Goal: Task Accomplishment & Management: Use online tool/utility

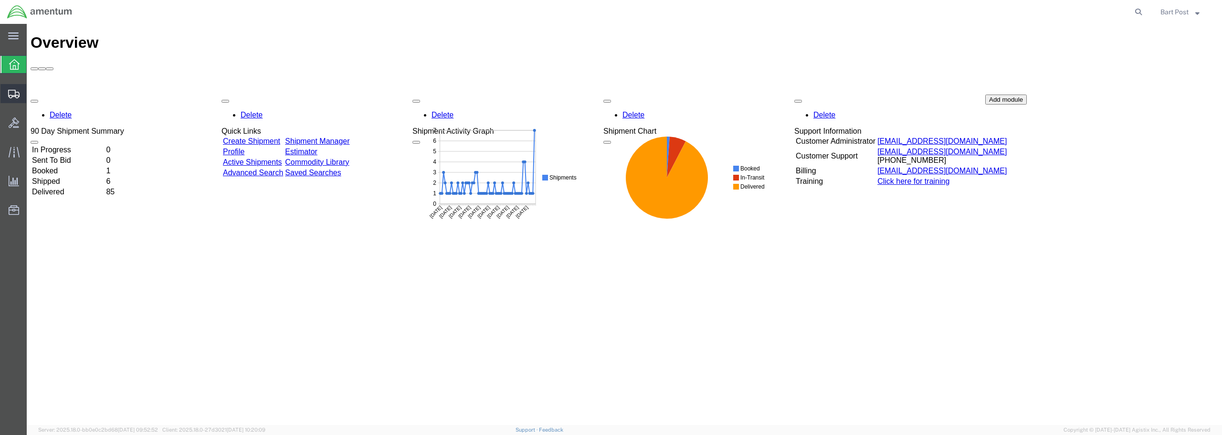
click at [0, 0] on span "Shipment Manager" at bounding box center [0, 0] width 0 height 0
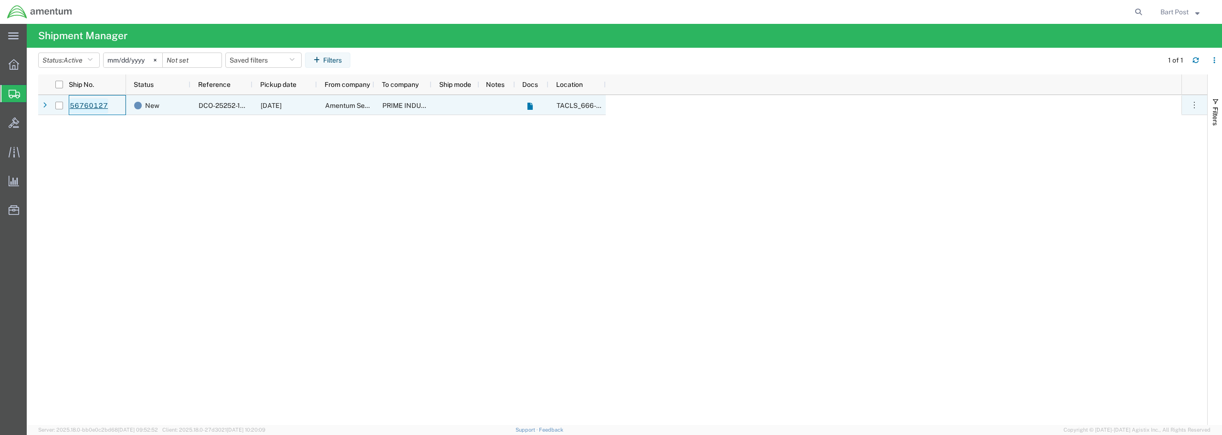
click at [91, 107] on link "56760127" at bounding box center [88, 105] width 39 height 15
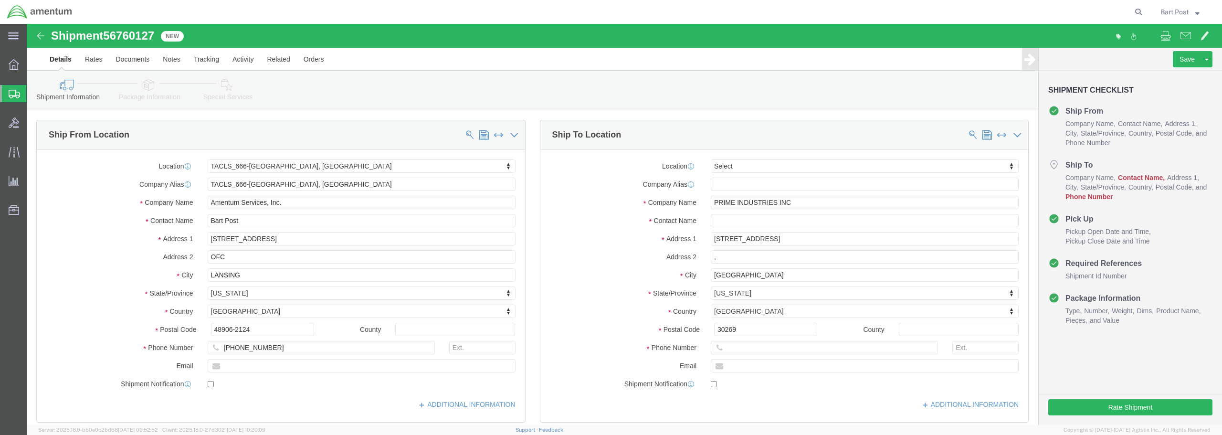
select select "42733"
select select
drag, startPoint x: 762, startPoint y: 178, endPoint x: 679, endPoint y: 178, distance: 83.0
click div "PRIME INDUSTRIES INC"
click input "text"
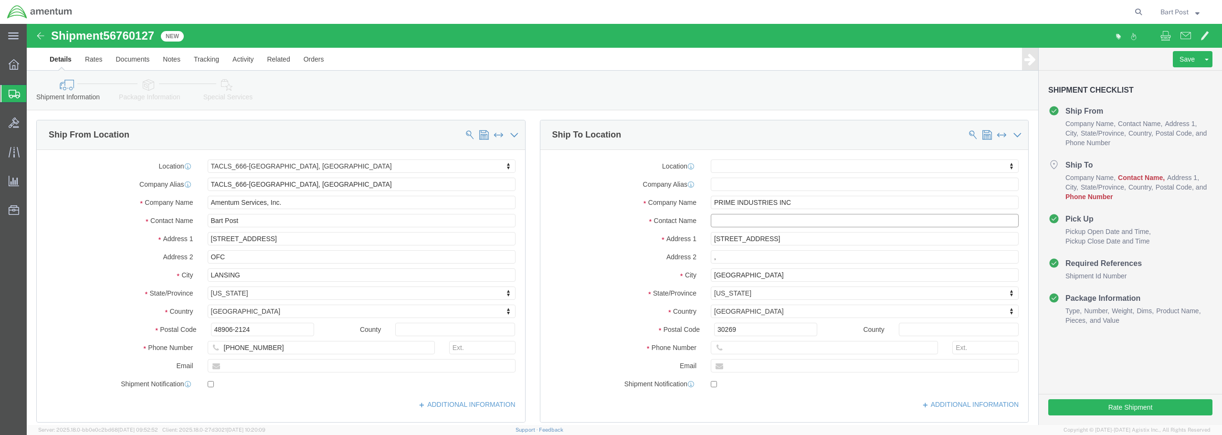
paste input "PRIME INDUSTRIES INC"
type input "PRIME INDUSTRIES INC"
drag, startPoint x: 229, startPoint y: 324, endPoint x: 178, endPoint y: 320, distance: 51.7
click div "[PHONE_NUMBER]"
click input "text"
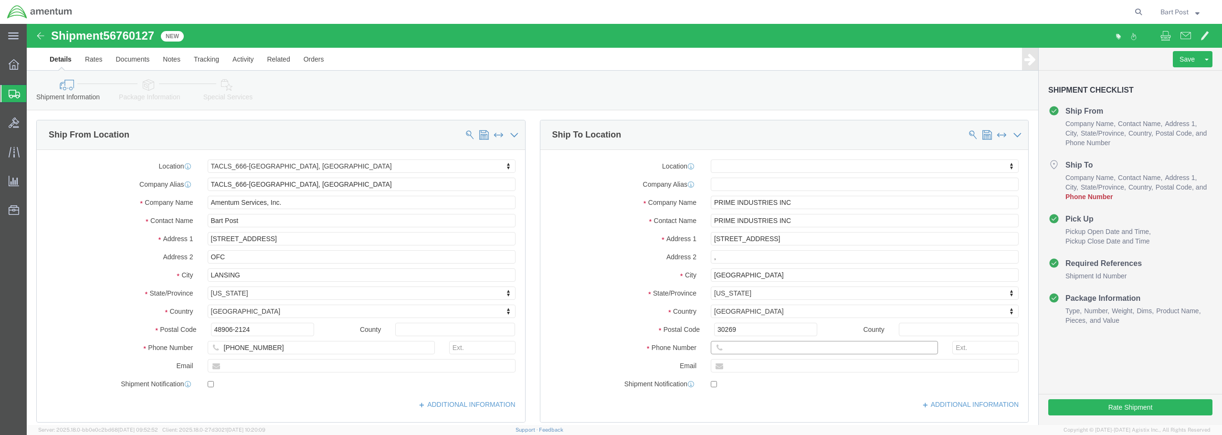
paste input "[PHONE_NUMBER]"
type input "[PHONE_NUMBER]"
click button "Rate Shipment"
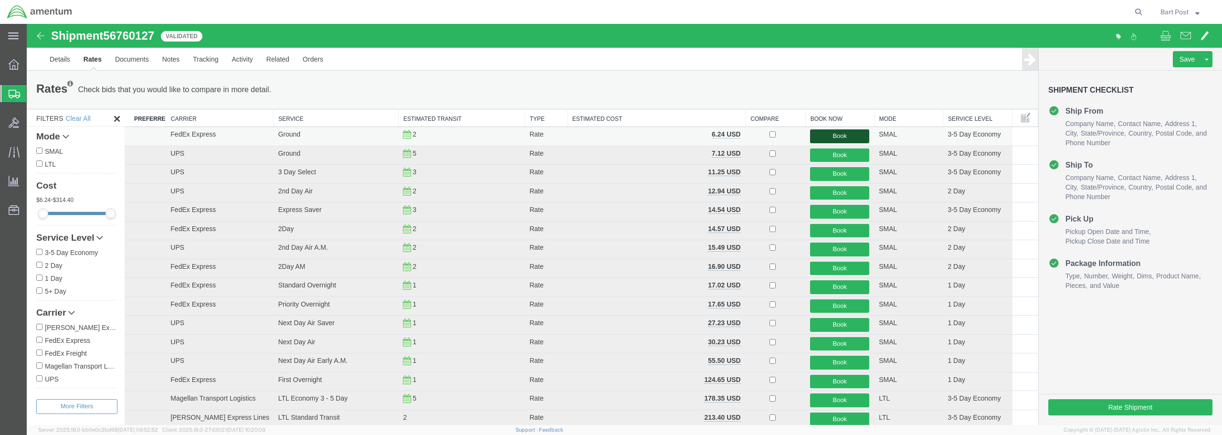
click at [832, 136] on button "Book" at bounding box center [839, 136] width 59 height 14
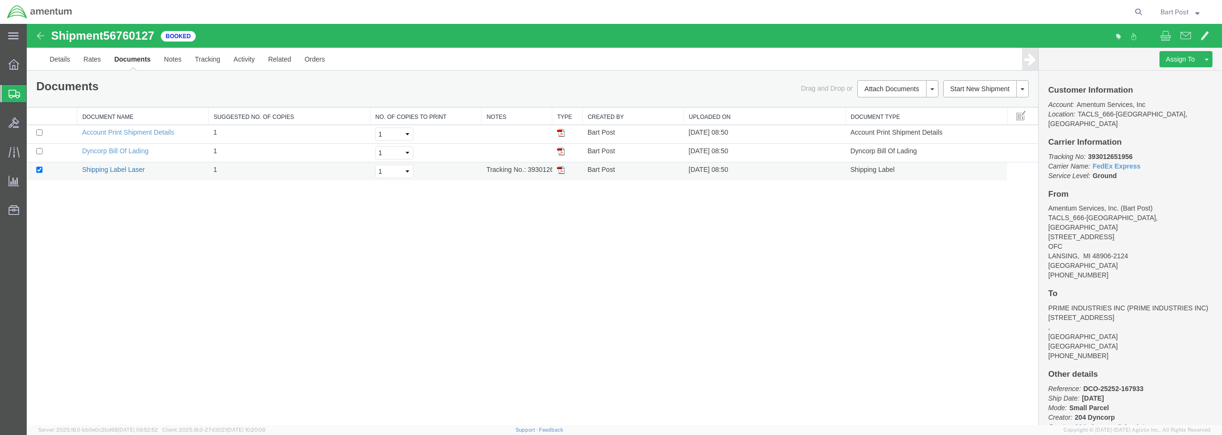
click at [126, 169] on link "Shipping Label Laser" at bounding box center [113, 170] width 63 height 8
click at [108, 153] on link "Dyncorp Bill Of Lading" at bounding box center [115, 151] width 66 height 8
click at [15, 93] on icon at bounding box center [14, 94] width 11 height 9
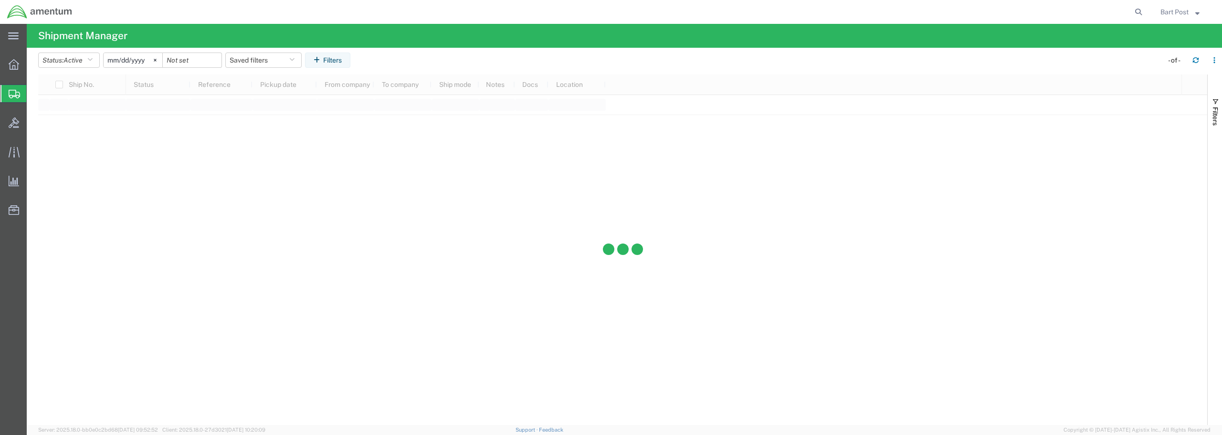
click at [0, 0] on span "Shipment Manager" at bounding box center [0, 0] width 0 height 0
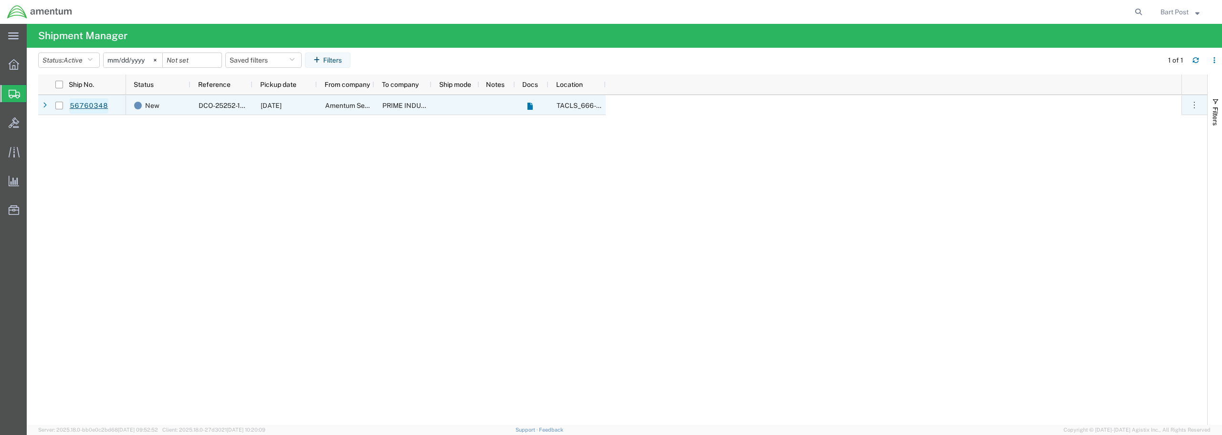
click at [84, 106] on link "56760348" at bounding box center [88, 105] width 39 height 15
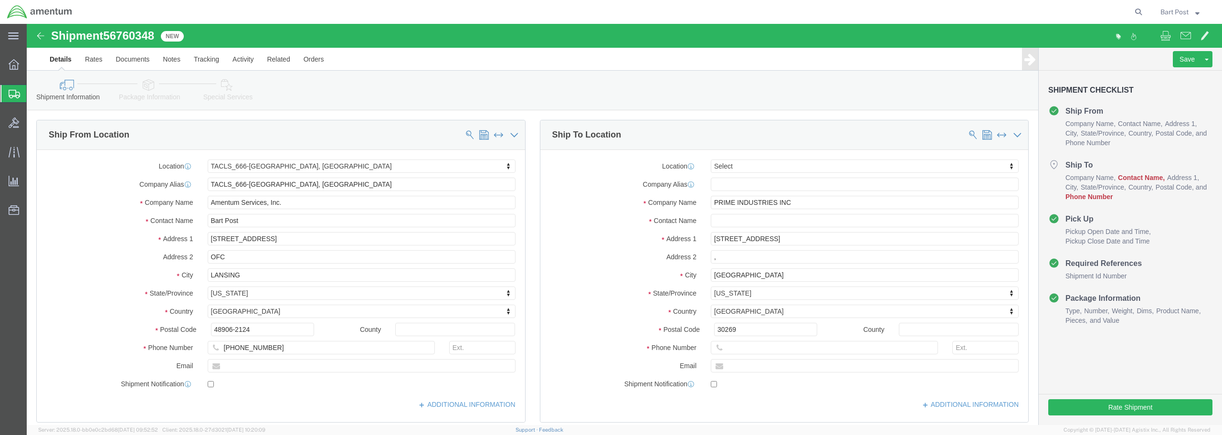
select select "42733"
select select
drag, startPoint x: 758, startPoint y: 178, endPoint x: 682, endPoint y: 177, distance: 76.4
click input "PRIME INDUSTRIES INC"
click input "text"
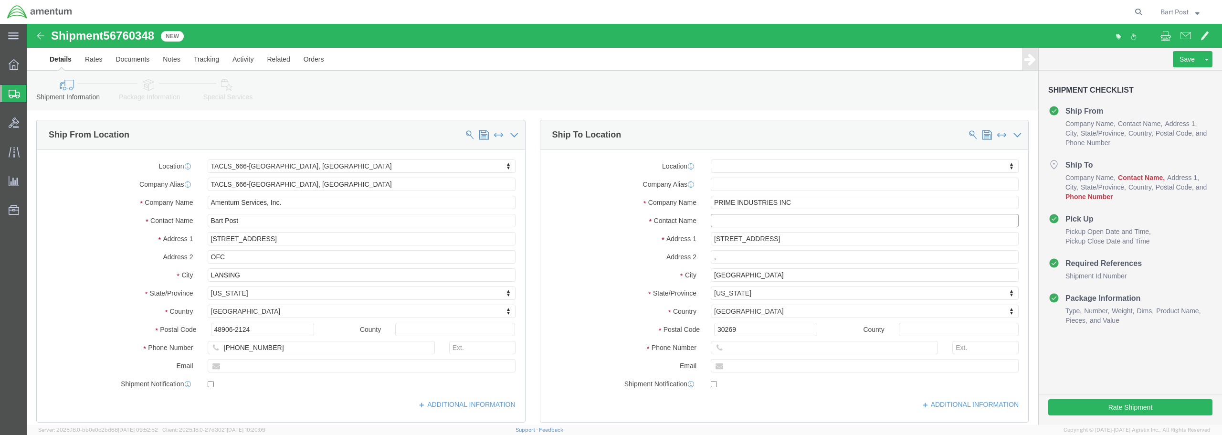
paste input "PRIME INDUSTRIES INC"
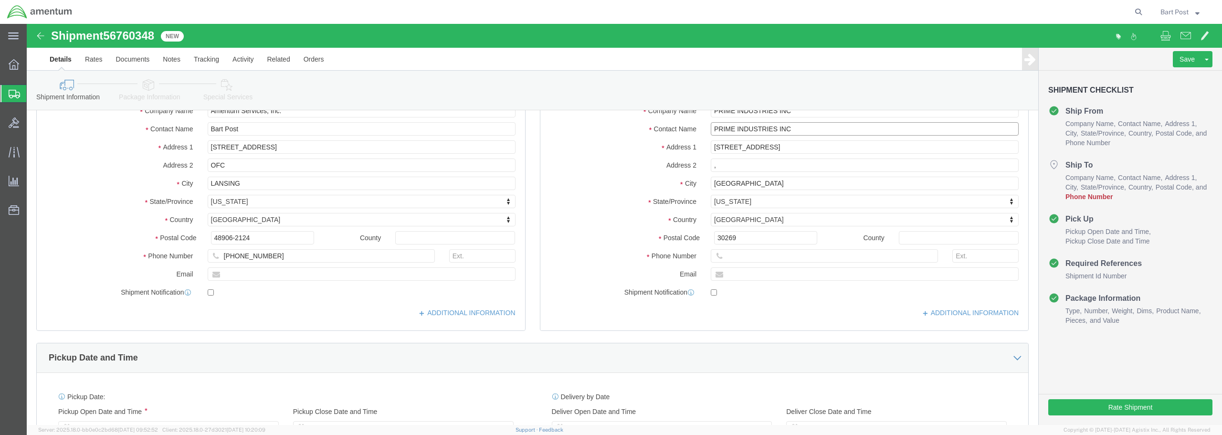
scroll to position [95, 0]
type input "PRIME INDUSTRIES INC"
drag, startPoint x: 252, startPoint y: 228, endPoint x: 170, endPoint y: 226, distance: 82.6
click div "Phone Number [PHONE_NUMBER]"
click input "text"
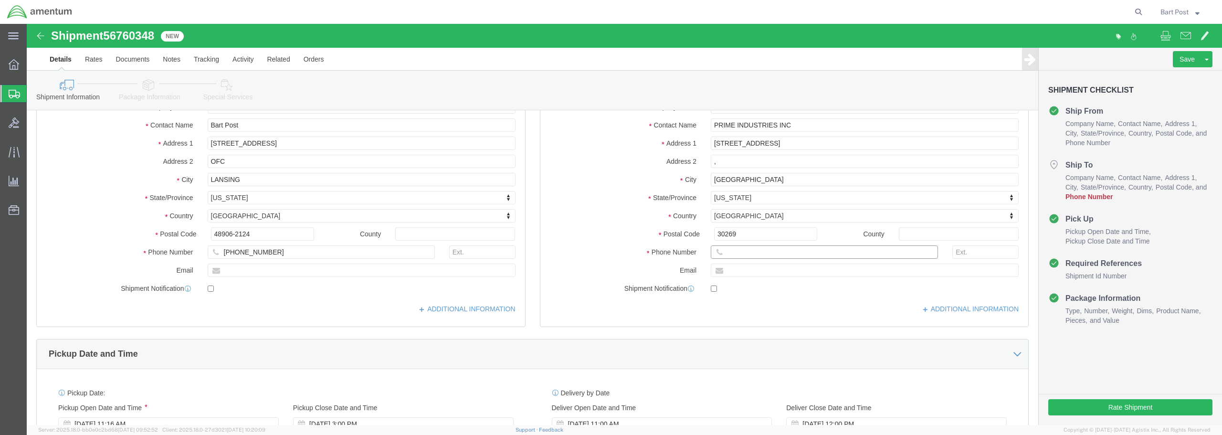
paste input "[PHONE_NUMBER]"
type input "[PHONE_NUMBER]"
click button "Rate Shipment"
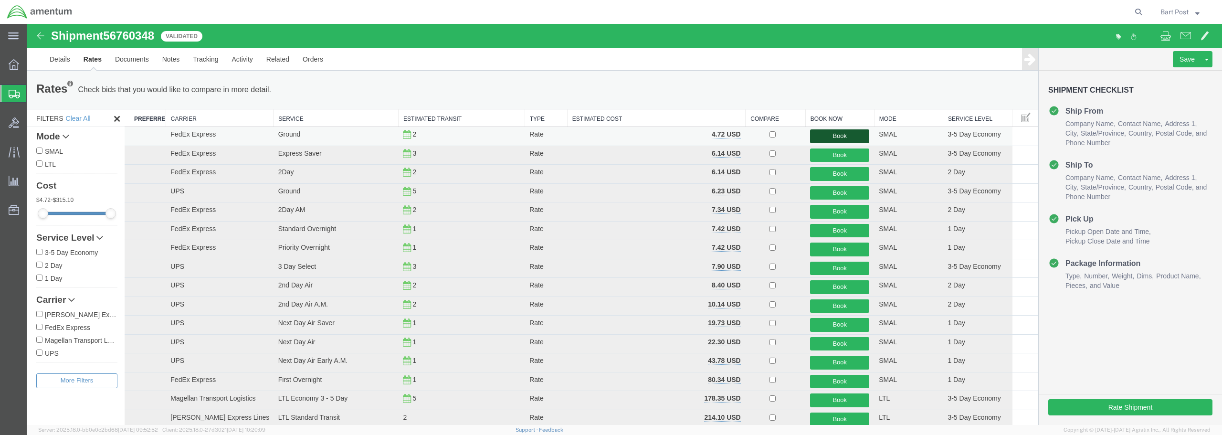
click at [821, 137] on button "Book" at bounding box center [839, 136] width 59 height 14
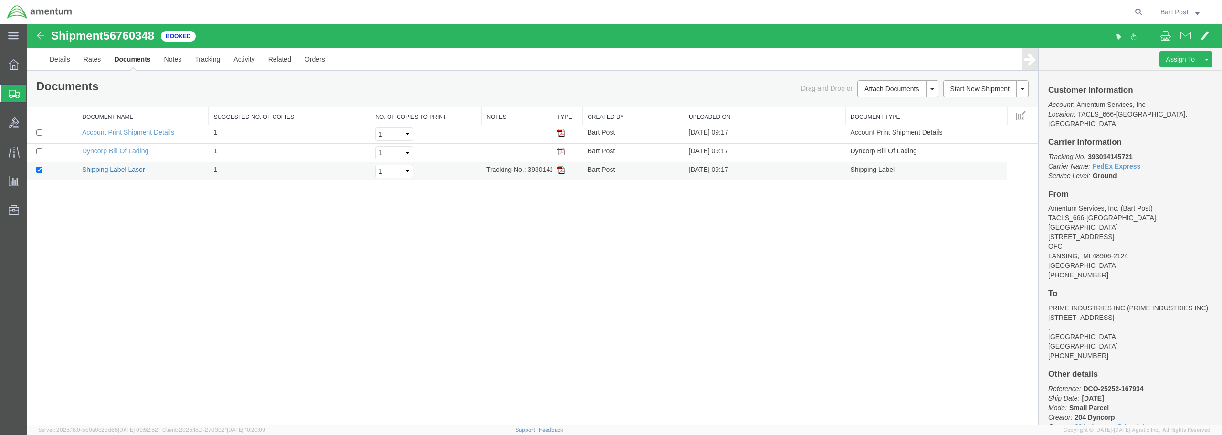
click at [117, 171] on link "Shipping Label Laser" at bounding box center [113, 170] width 63 height 8
click at [103, 154] on link "Dyncorp Bill Of Lading" at bounding box center [115, 151] width 66 height 8
click at [11, 92] on icon at bounding box center [14, 94] width 11 height 9
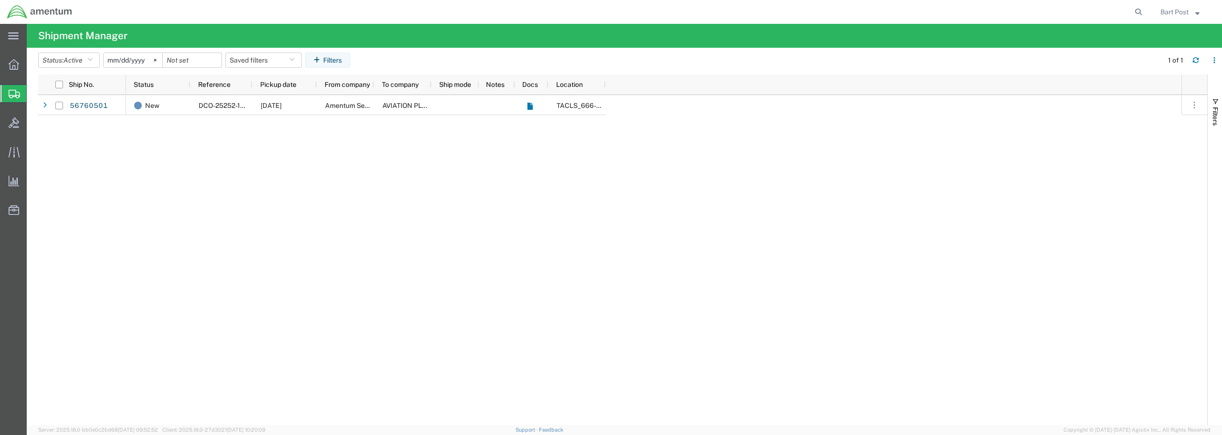
click at [0, 0] on span "Shipment Manager" at bounding box center [0, 0] width 0 height 0
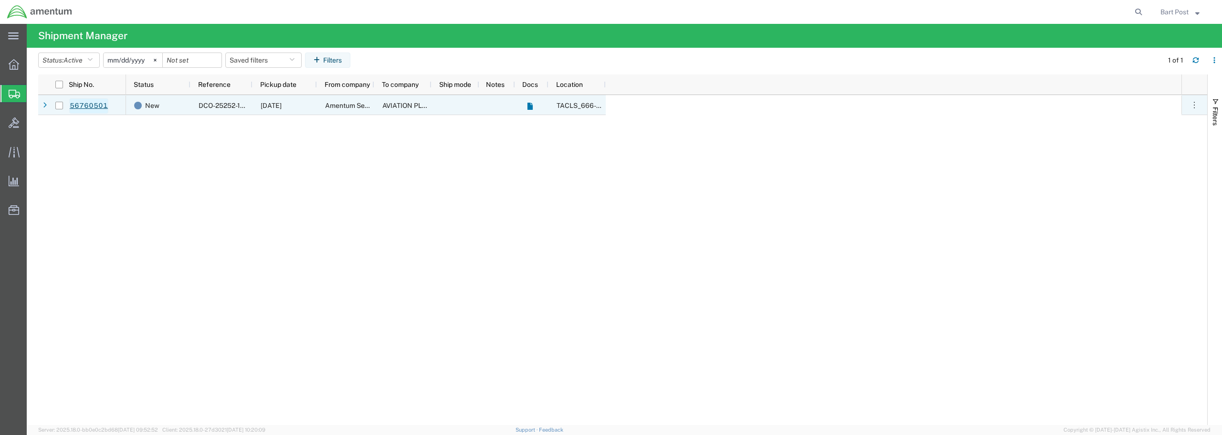
click at [80, 107] on link "56760501" at bounding box center [88, 105] width 39 height 15
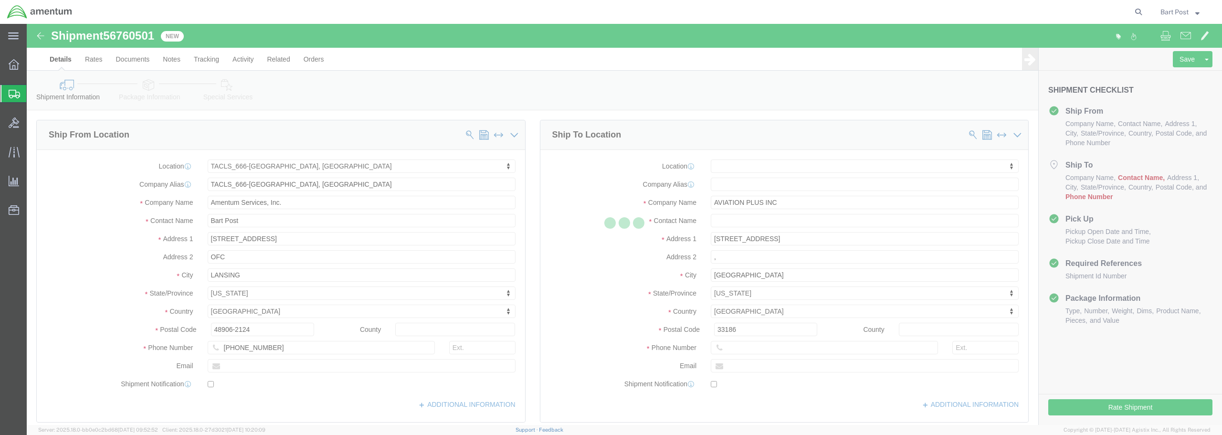
select select "42733"
select select
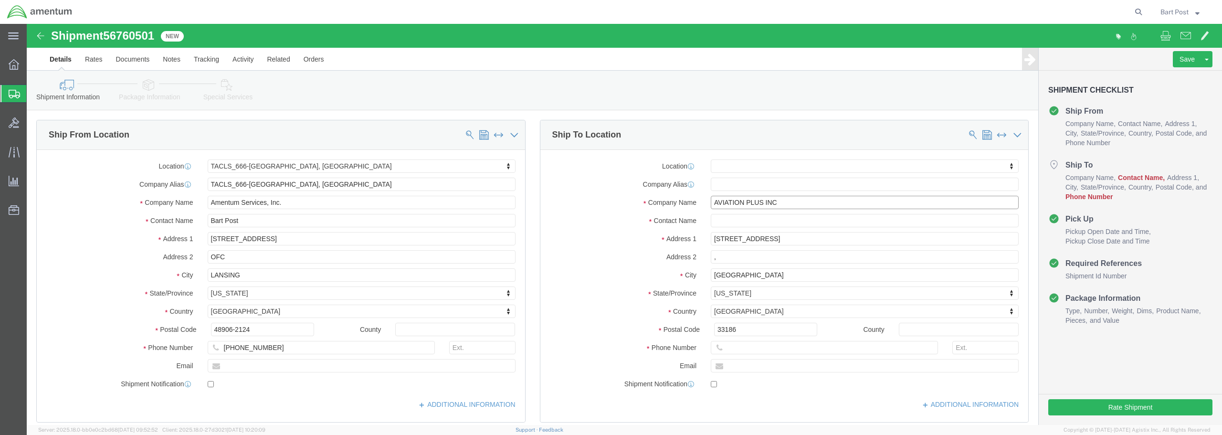
drag, startPoint x: 754, startPoint y: 177, endPoint x: 682, endPoint y: 178, distance: 72.1
click input "AVIATION PLUS INC"
click input "text"
paste input "AVIATION PLUS INC"
type input "AVIATION PLUS INC"
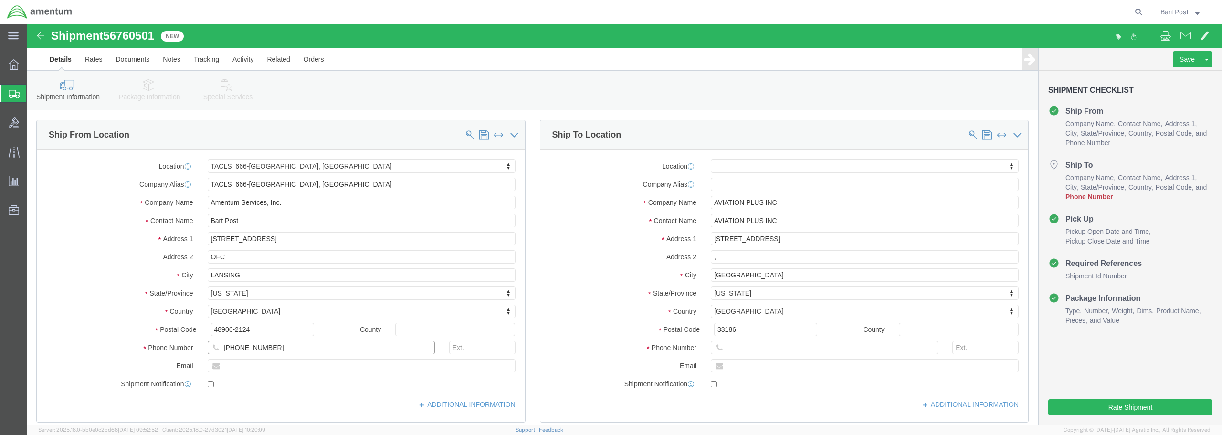
drag, startPoint x: 241, startPoint y: 323, endPoint x: 192, endPoint y: 324, distance: 49.2
click input "[PHONE_NUMBER]"
click input "text"
paste input "[PHONE_NUMBER]"
type input "[PHONE_NUMBER]"
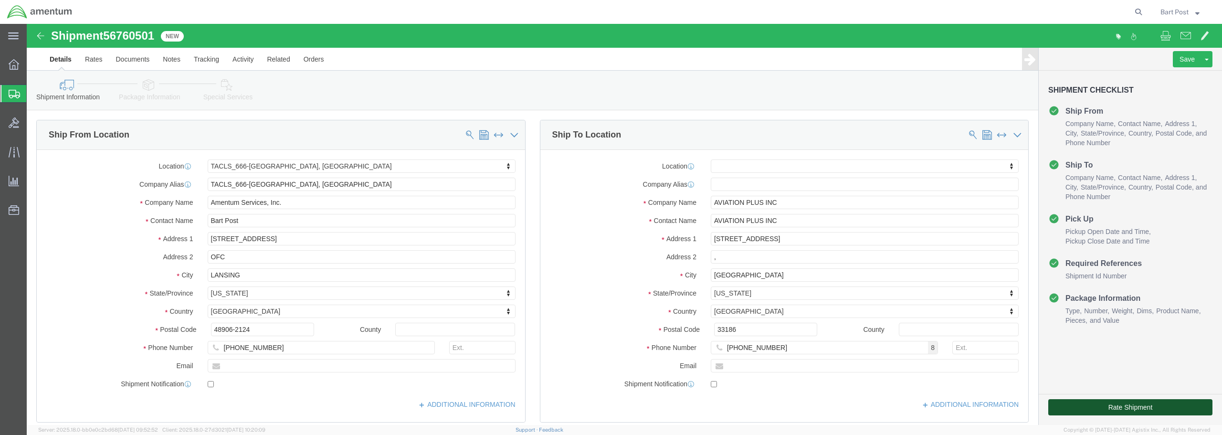
click button "Rate Shipment"
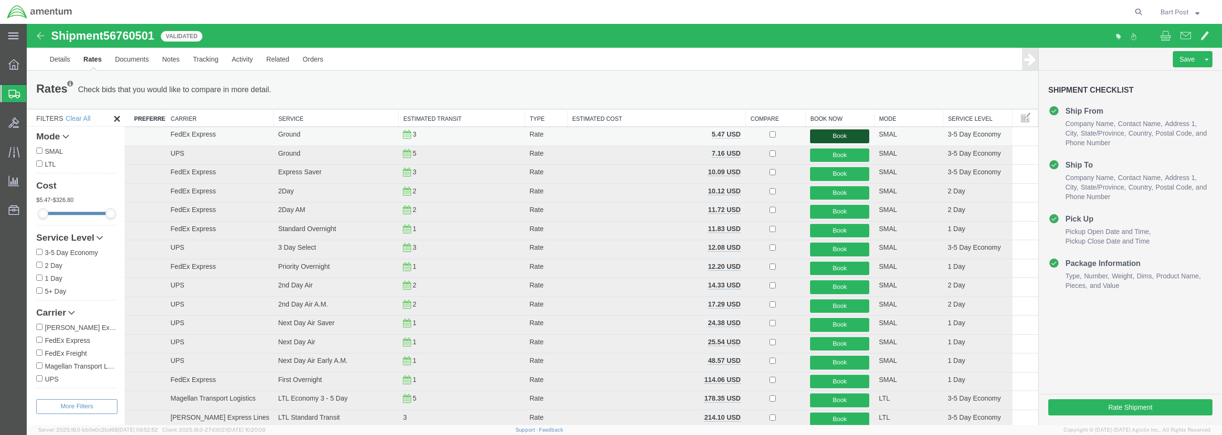
click at [833, 136] on button "Book" at bounding box center [839, 136] width 59 height 14
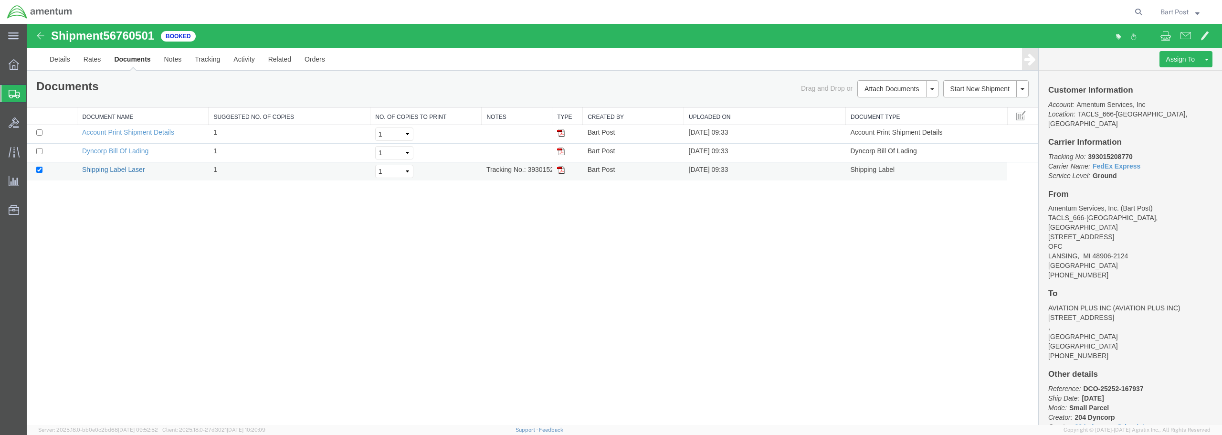
click at [109, 171] on link "Shipping Label Laser" at bounding box center [113, 170] width 63 height 8
click at [104, 152] on link "Dyncorp Bill Of Lading" at bounding box center [115, 151] width 66 height 8
